Goal: Information Seeking & Learning: Learn about a topic

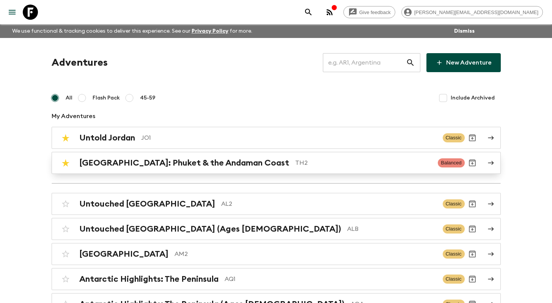
scroll to position [2605, 0]
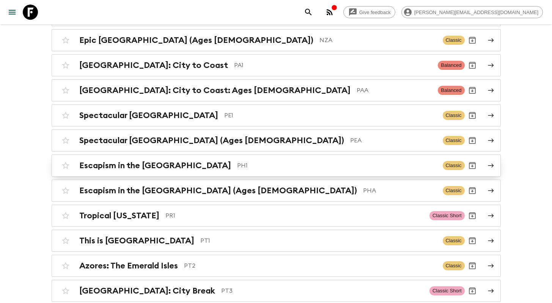
click at [291, 161] on p "PH1" at bounding box center [336, 165] width 199 height 9
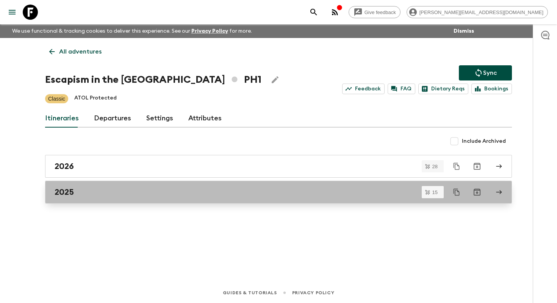
click at [202, 191] on div "2025" at bounding box center [272, 192] width 434 height 10
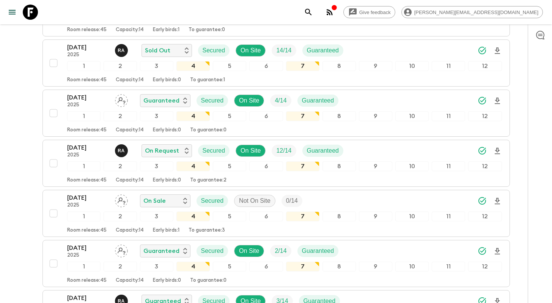
scroll to position [377, 0]
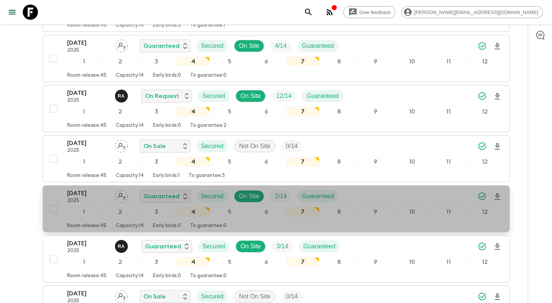
click at [78, 190] on p "28 Nov 2025" at bounding box center [88, 192] width 42 height 9
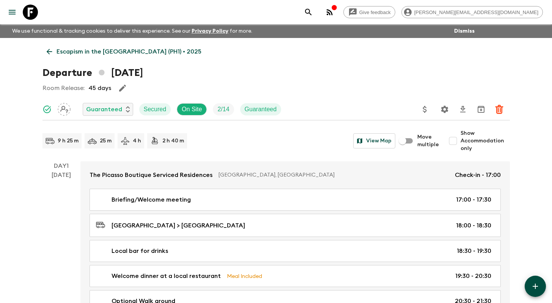
click at [43, 213] on div "Day 1 28 Nov" at bounding box center [61, 254] width 38 height 186
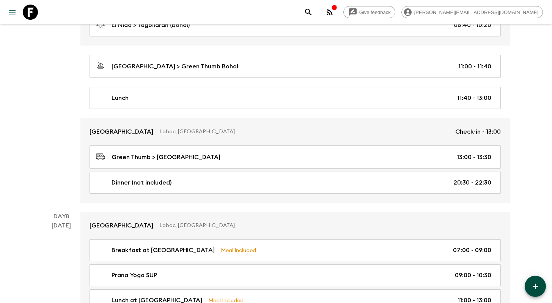
scroll to position [1628, 0]
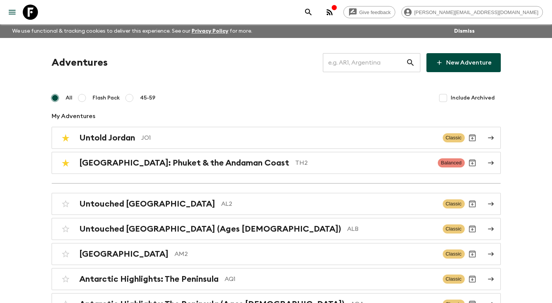
scroll to position [1904, 0]
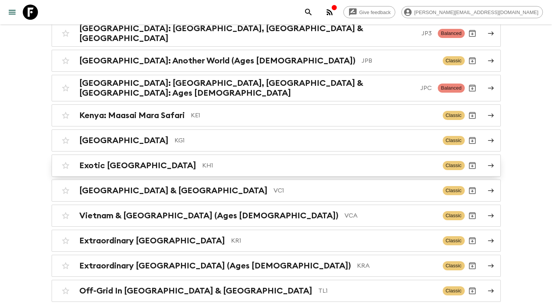
click at [203, 158] on link "Exotic [GEOGRAPHIC_DATA] KH1 Classic" at bounding box center [276, 165] width 449 height 22
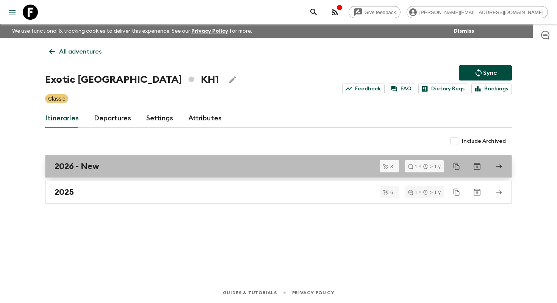
click at [118, 165] on div "2026 - New" at bounding box center [272, 166] width 434 height 10
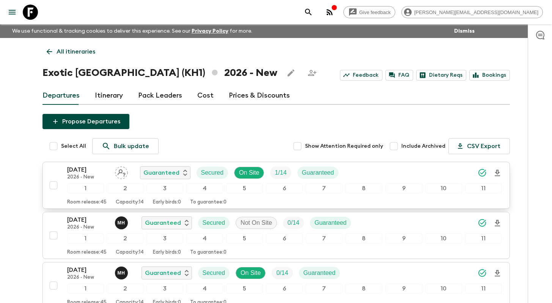
click at [87, 168] on p "[DATE]" at bounding box center [88, 169] width 42 height 9
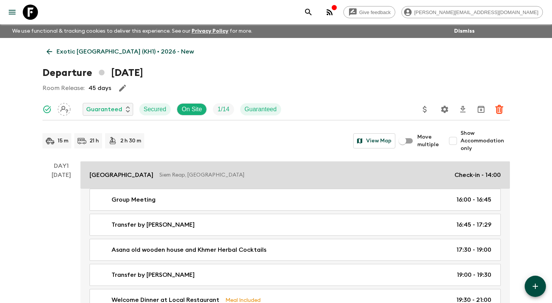
click at [119, 174] on p "[GEOGRAPHIC_DATA]" at bounding box center [121, 174] width 64 height 9
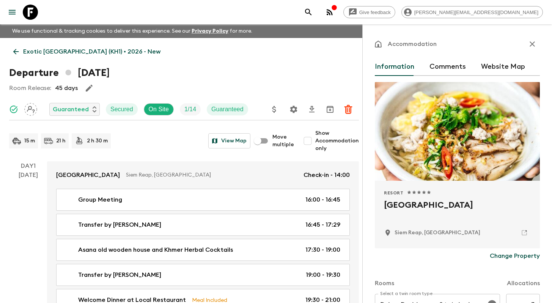
click at [407, 203] on h2 "[GEOGRAPHIC_DATA]" at bounding box center [457, 211] width 147 height 24
copy div "[GEOGRAPHIC_DATA]"
